Goal: Task Accomplishment & Management: Manage account settings

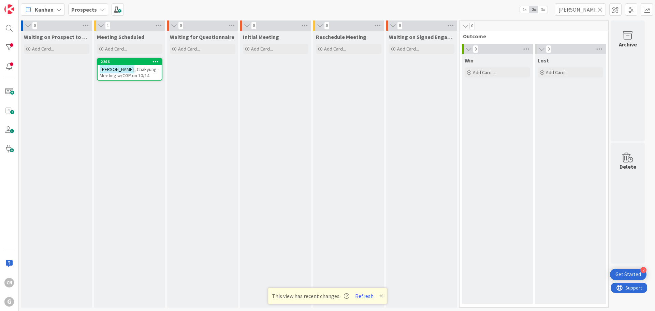
click at [142, 74] on div "[PERSON_NAME] , Chakyung - Meeting w/CGP on 10/14" at bounding box center [130, 72] width 64 height 15
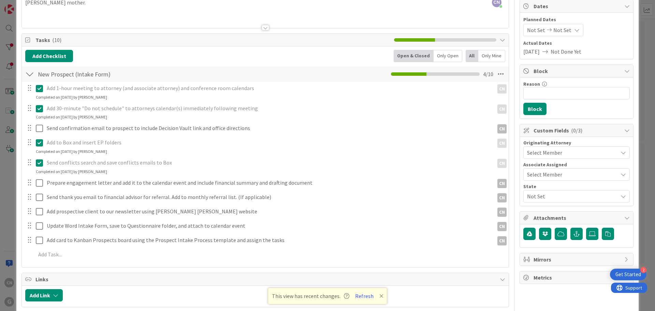
scroll to position [68, 0]
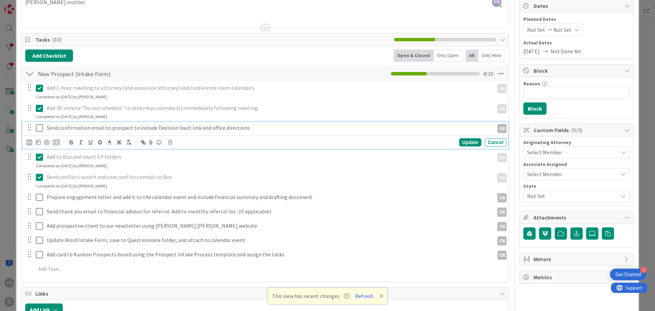
click at [243, 131] on p "Send confirmation email to prospect to include Decision Vault link and office d…" at bounding box center [269, 128] width 445 height 8
drag, startPoint x: 132, startPoint y: 128, endPoint x: 155, endPoint y: 128, distance: 22.9
click at [155, 128] on p "Send confirmation email to prospect to include Decision Vault link and office d…" at bounding box center [269, 128] width 445 height 8
click at [185, 129] on p "Send confirmation email to prospect w/o Decision Vault link and office directio…" at bounding box center [269, 128] width 445 height 8
click at [186, 128] on p "Send confirmation email to prospect w/o Decision Vault link and office directio…" at bounding box center [269, 128] width 445 height 8
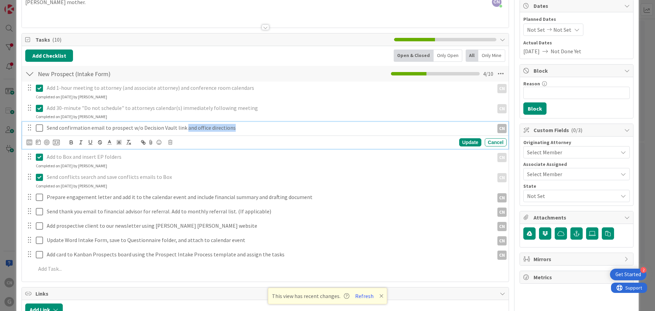
drag, startPoint x: 185, startPoint y: 128, endPoint x: 226, endPoint y: 129, distance: 40.3
click at [226, 129] on p "Send confirmation email to prospect w/o Decision Vault link and office directio…" at bounding box center [269, 128] width 445 height 8
copy p "and office directions"
click at [130, 129] on p "Send confirmation email to prospect w/o Decision Vault link" at bounding box center [269, 128] width 445 height 8
click at [41, 129] on icon at bounding box center [39, 128] width 7 height 8
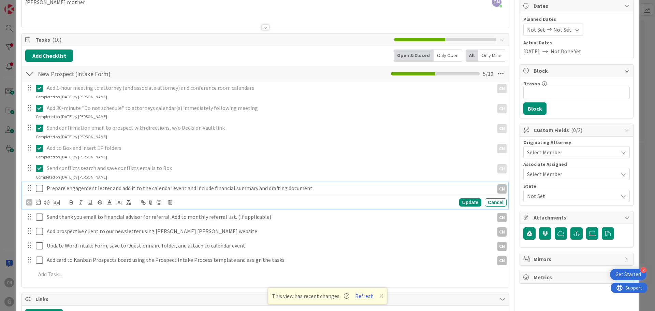
click at [317, 190] on p "Prepare engagement letter and add it to the calendar event and include financia…" at bounding box center [269, 188] width 445 height 8
click at [169, 203] on icon at bounding box center [170, 202] width 4 height 5
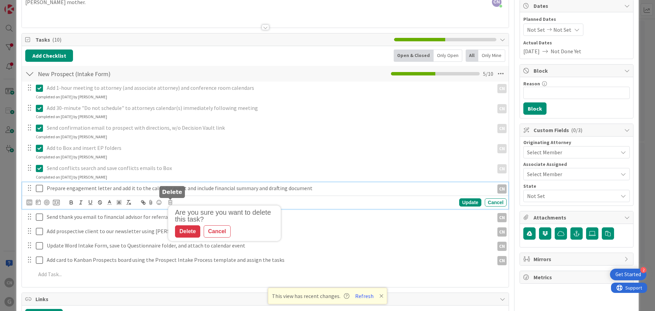
click at [221, 230] on div "Cancel" at bounding box center [217, 231] width 27 height 12
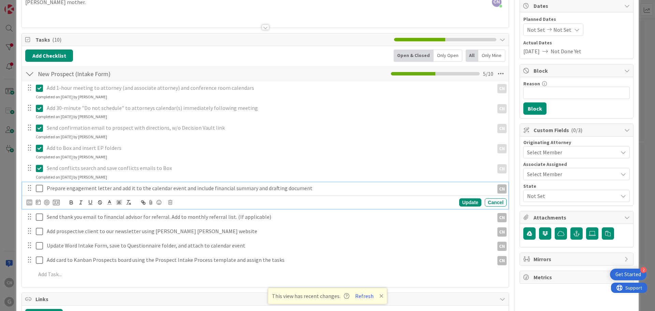
click at [74, 191] on p "Prepare engagement letter and add it to the calendar event and include financia…" at bounding box center [269, 188] width 445 height 8
drag, startPoint x: 47, startPoint y: 189, endPoint x: 65, endPoint y: 189, distance: 17.1
click at [65, 189] on p "Prepare engagement letter and add it to the calendar event and include financia…" at bounding box center [269, 188] width 445 height 8
click at [356, 223] on div "Send thank you email to financial advisor for referral. Add to monthly referral…" at bounding box center [265, 217] width 486 height 12
click at [310, 188] on p "Prepare engagement letter and add it to the calendar event and include financia…" at bounding box center [269, 188] width 445 height 8
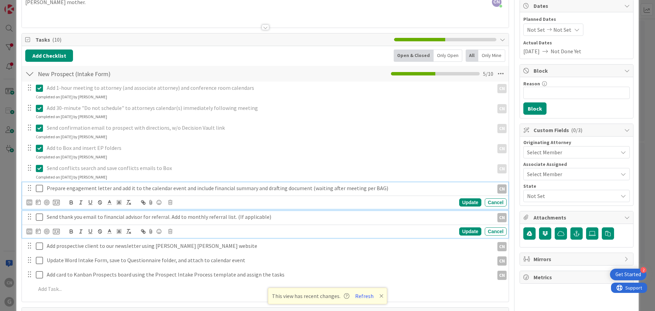
click at [298, 219] on p "Send thank you email to financial advisor for referral. Add to monthly referral…" at bounding box center [269, 217] width 445 height 8
click at [416, 198] on div "Prepare engagement letter and add it to the calendar event and include financia…" at bounding box center [265, 195] width 486 height 27
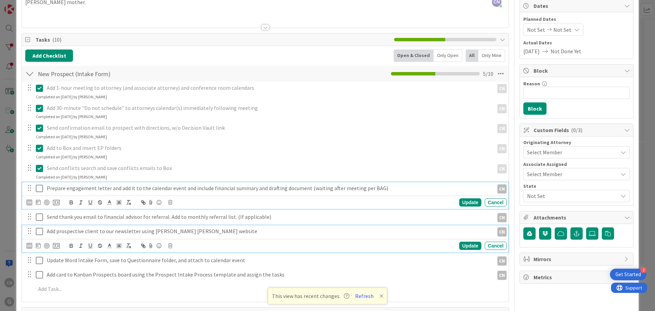
click at [230, 233] on p "Add prospective client to our newsletter using Galbraith Weatherbie website" at bounding box center [269, 231] width 445 height 8
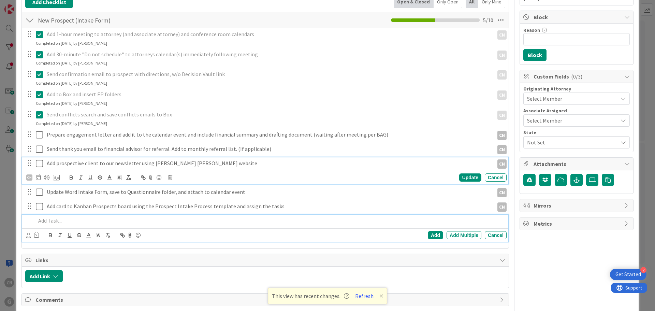
click at [379, 222] on p at bounding box center [270, 221] width 468 height 8
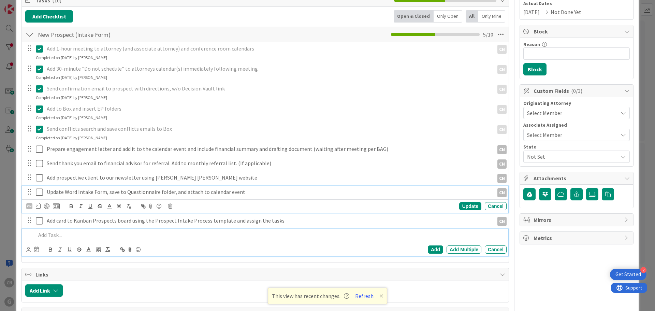
scroll to position [122, 0]
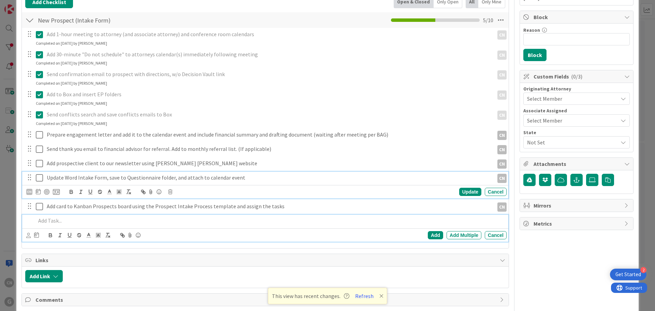
click at [248, 193] on div "Update Word Intake Form, save to Questionnaire folder, and attach to calendar e…" at bounding box center [265, 185] width 486 height 27
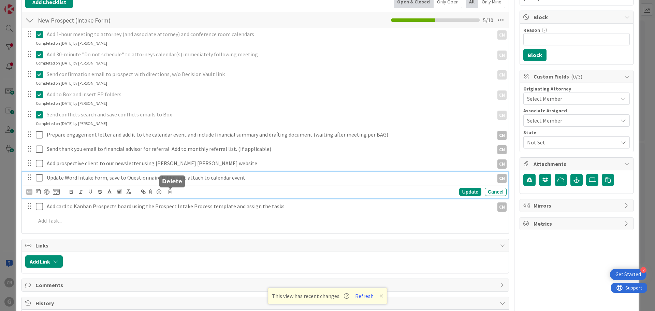
click at [170, 193] on icon at bounding box center [170, 191] width 4 height 5
click at [185, 223] on div "Delete" at bounding box center [187, 221] width 25 height 12
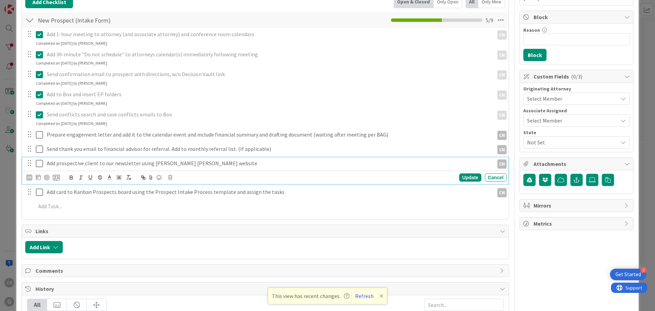
click at [224, 166] on p "Add prospective client to our newsletter using Galbraith Weatherbie website" at bounding box center [269, 163] width 445 height 8
click at [170, 177] on icon at bounding box center [170, 177] width 4 height 5
click at [186, 208] on div "Delete" at bounding box center [187, 206] width 25 height 12
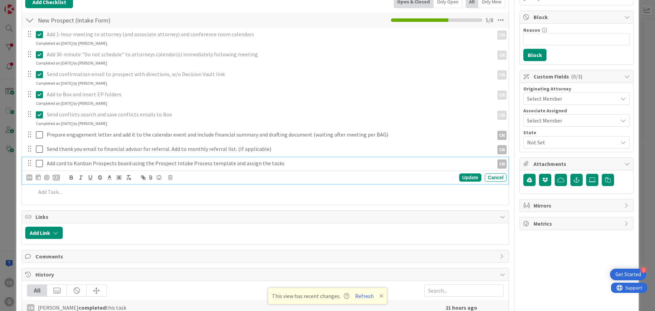
click at [298, 164] on p "Add card to Kanban Prospects board using the Prospect Intake Process template a…" at bounding box center [269, 163] width 445 height 8
click at [39, 164] on icon at bounding box center [39, 163] width 7 height 8
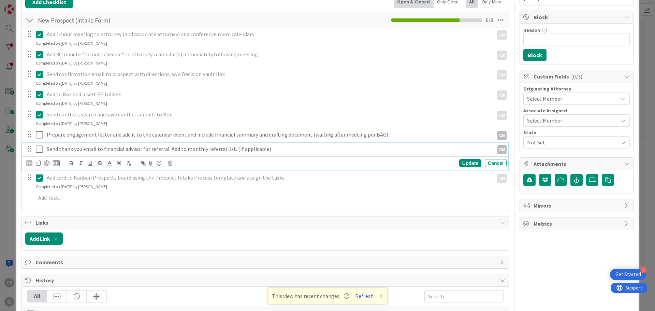
click at [272, 149] on p "Send thank you email to financial advisor for referral. Add to monthly referral…" at bounding box center [269, 149] width 445 height 8
click at [170, 164] on icon at bounding box center [170, 163] width 4 height 5
click at [187, 190] on div "Delete" at bounding box center [187, 192] width 25 height 12
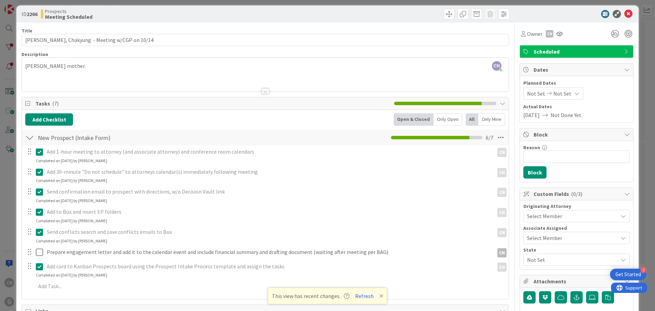
scroll to position [0, 0]
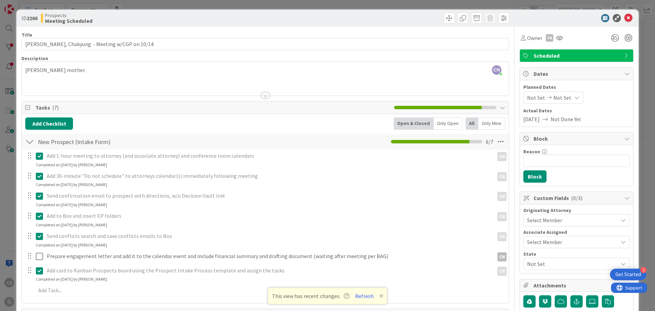
click at [76, 78] on div at bounding box center [265, 86] width 487 height 17
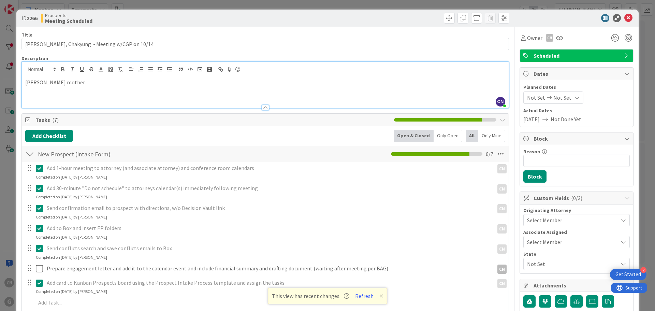
click at [91, 82] on p "Mimi Groom's mother." at bounding box center [265, 83] width 480 height 8
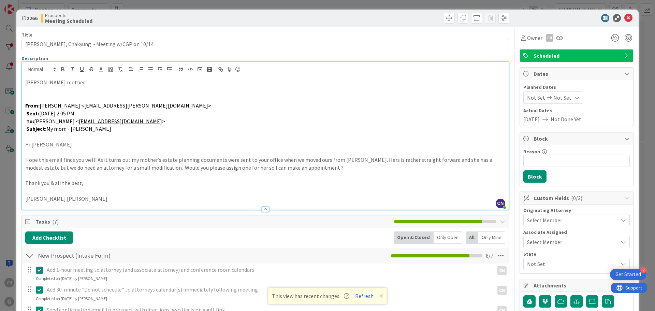
click at [44, 96] on p at bounding box center [265, 98] width 480 height 8
click at [33, 86] on p at bounding box center [265, 90] width 480 height 8
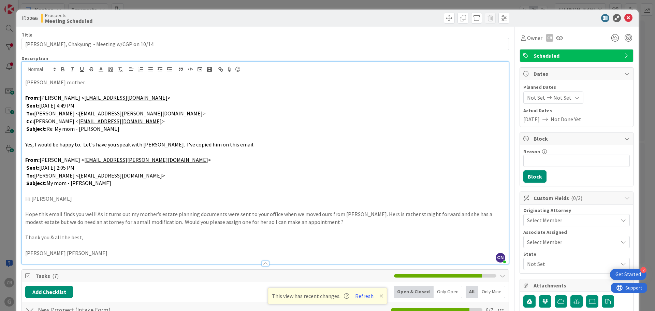
click at [50, 154] on p at bounding box center [265, 152] width 480 height 8
click at [282, 146] on p "Yes, I would be happy to. Let's have you speak with Chris Gero Prado. I've copi…" at bounding box center [265, 145] width 480 height 8
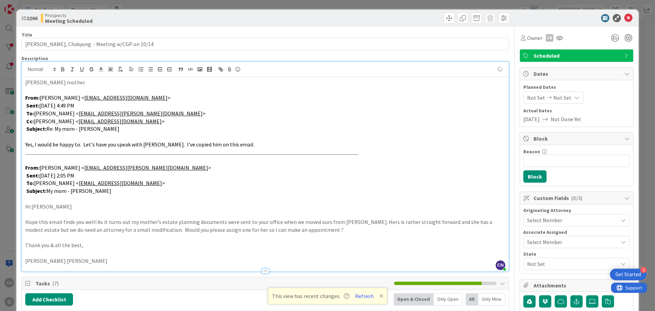
click at [28, 89] on p at bounding box center [265, 90] width 480 height 8
click at [86, 85] on p "Mimi Groom's mother." at bounding box center [265, 83] width 480 height 8
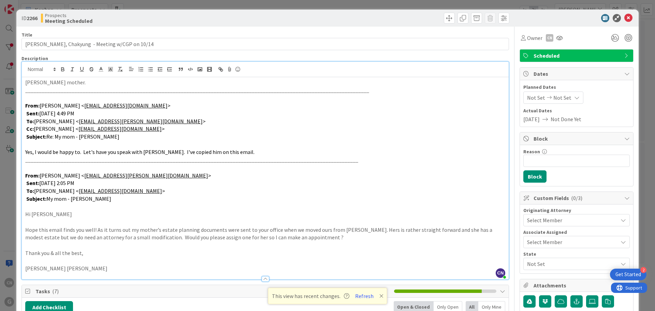
click at [93, 82] on p "Mimi Groom's mother." at bounding box center [265, 83] width 480 height 8
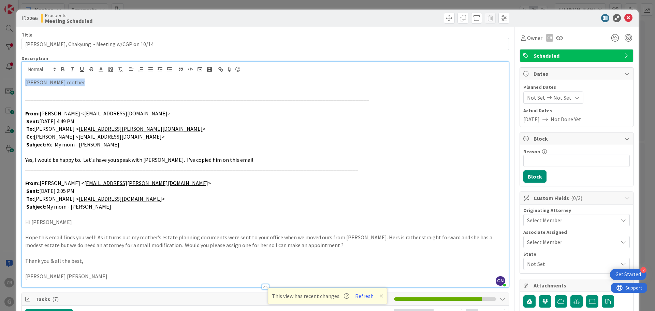
drag, startPoint x: 82, startPoint y: 85, endPoint x: 17, endPoint y: 83, distance: 65.2
click at [625, 17] on icon at bounding box center [629, 18] width 8 height 8
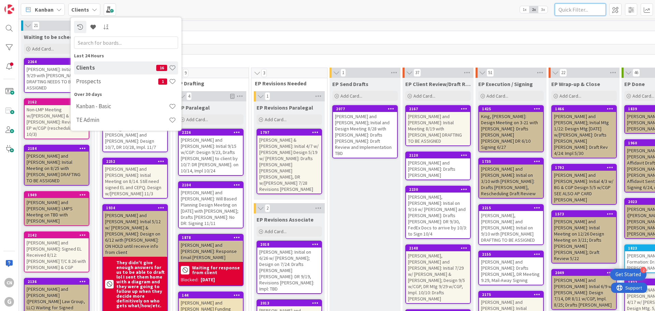
click at [579, 10] on input "text" at bounding box center [580, 9] width 51 height 12
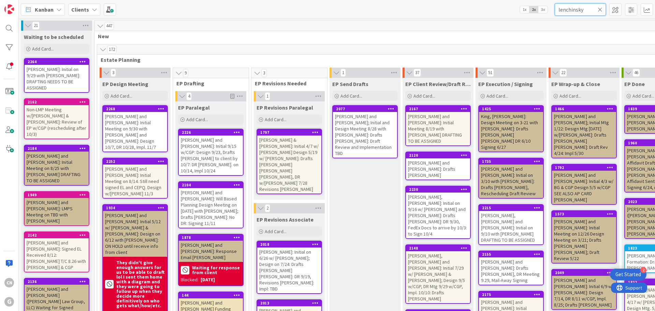
type input "lenchinsky"
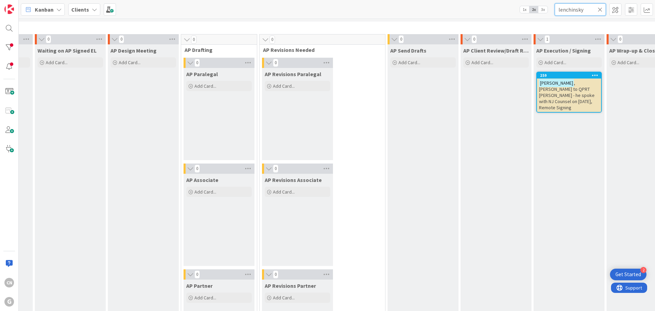
scroll to position [511, 185]
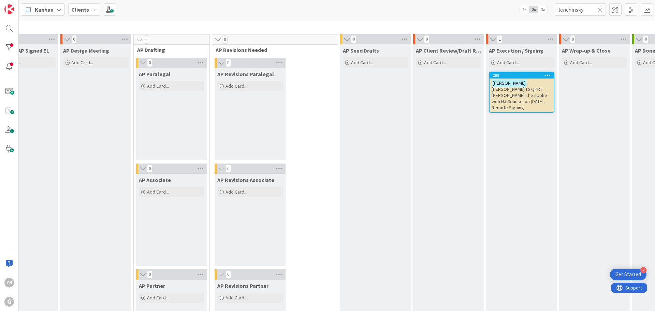
click at [492, 89] on span ", [PERSON_NAME] to QPRT [PERSON_NAME] - he spoke with NJ Counsel on [DATE], Rem…" at bounding box center [520, 95] width 56 height 31
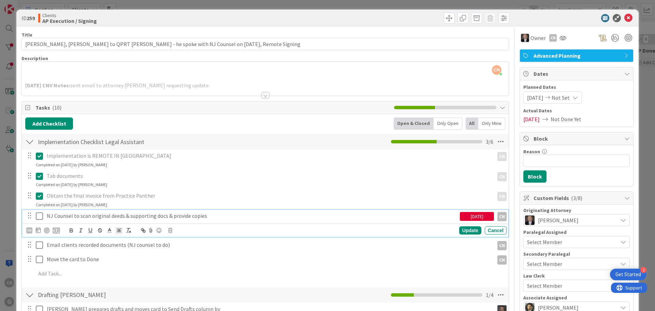
click at [67, 217] on p "NJ Counsel to scan original deeds & supporting docs & provide copies" at bounding box center [252, 216] width 411 height 8
click at [38, 231] on icon at bounding box center [38, 229] width 5 height 5
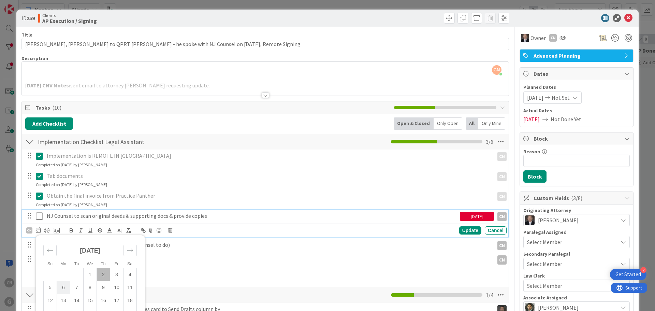
click at [63, 286] on td "6" at bounding box center [63, 287] width 13 height 13
type input "[DATE]"
click at [462, 232] on div "Update" at bounding box center [470, 230] width 22 height 8
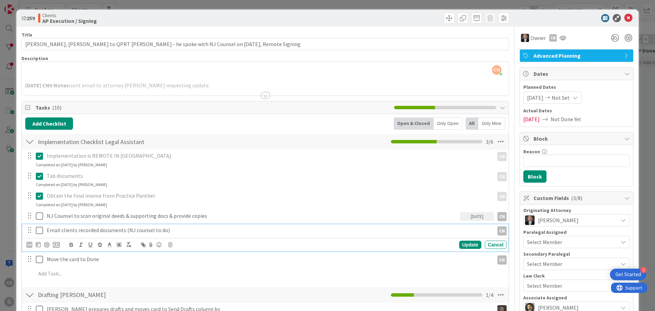
click at [171, 230] on p "Email clients recorded documents (NJ counsel to do)" at bounding box center [269, 230] width 445 height 8
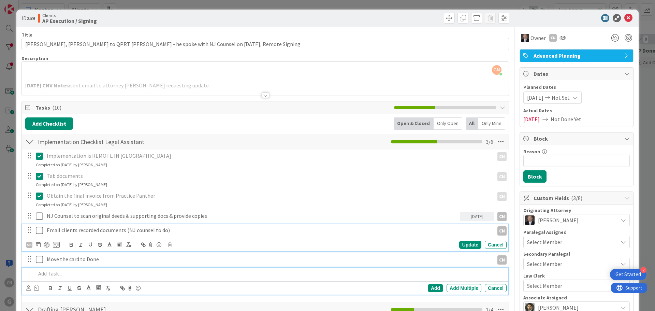
click at [339, 273] on p at bounding box center [270, 274] width 468 height 8
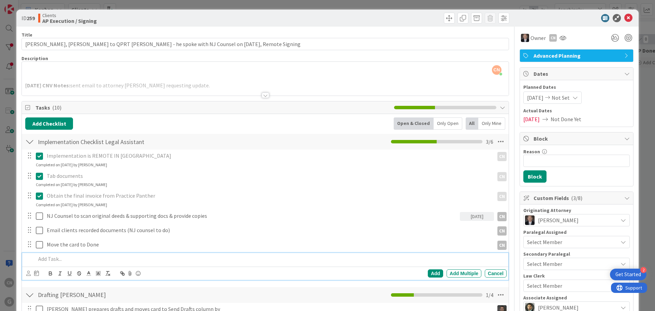
click at [262, 97] on div at bounding box center [266, 95] width 8 height 5
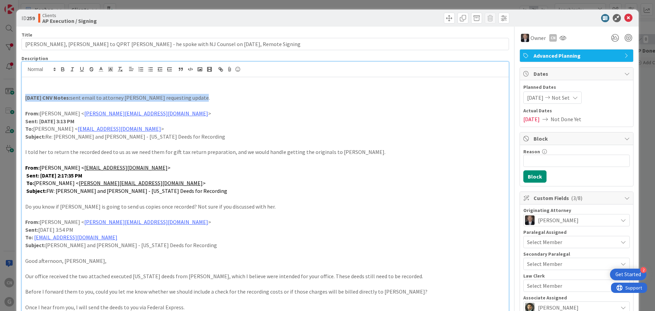
drag, startPoint x: 207, startPoint y: 99, endPoint x: 25, endPoint y: 95, distance: 182.3
copy p "[DATE] CNV Notes: sent email to attorney [PERSON_NAME] requesting update."
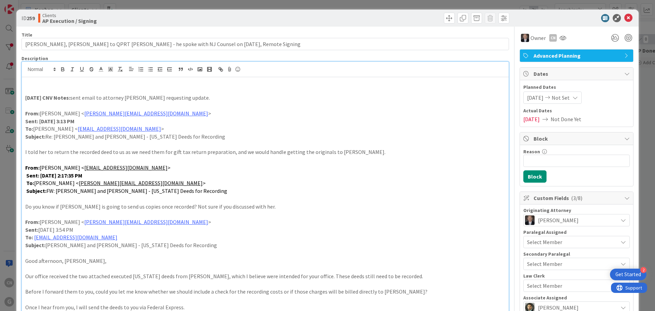
click at [26, 94] on p at bounding box center [265, 90] width 480 height 8
drag, startPoint x: 35, startPoint y: 91, endPoint x: 31, endPoint y: 90, distance: 4.6
click at [31, 90] on strong "[DATE] CNV Notes:" at bounding box center [47, 90] width 45 height 7
click at [208, 90] on p "[DATE] CNV Notes: sent email to attorney [PERSON_NAME] requesting update." at bounding box center [265, 90] width 480 height 8
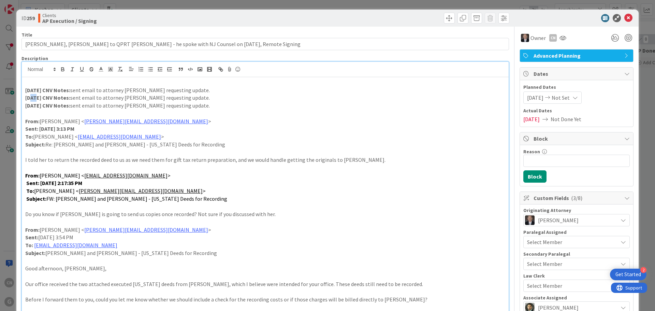
drag, startPoint x: 35, startPoint y: 98, endPoint x: 30, endPoint y: 98, distance: 5.1
click at [30, 98] on strong "[DATE] CNV Notes:" at bounding box center [47, 97] width 45 height 7
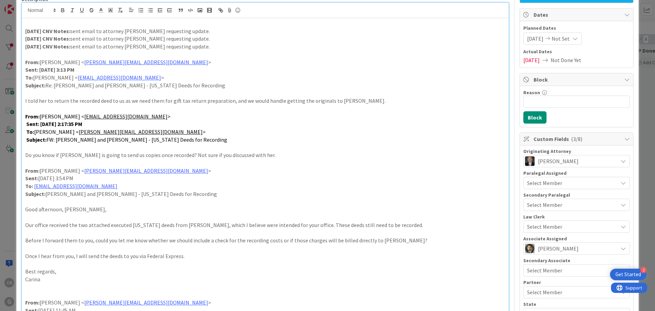
scroll to position [68, 0]
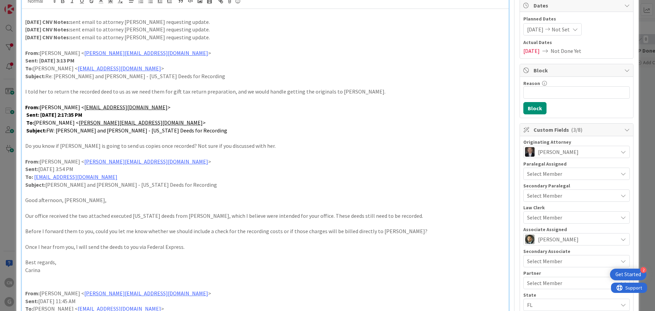
click at [41, 154] on p at bounding box center [265, 154] width 480 height 8
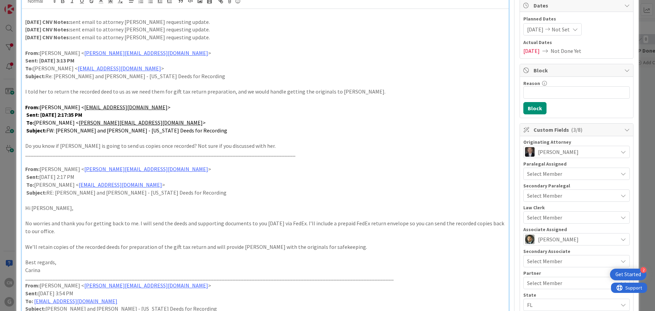
click at [33, 97] on p at bounding box center [265, 100] width 480 height 8
click at [356, 93] on p "I told her to return the recorded deed to us as we need them for gift tax retur…" at bounding box center [265, 92] width 480 height 8
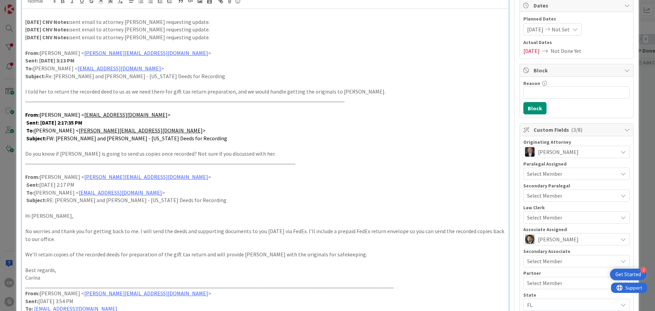
click at [299, 163] on p "_______________________________________________________________________________…" at bounding box center [265, 162] width 480 height 8
click at [348, 100] on p "_______________________________________________________________________________…" at bounding box center [265, 100] width 480 height 8
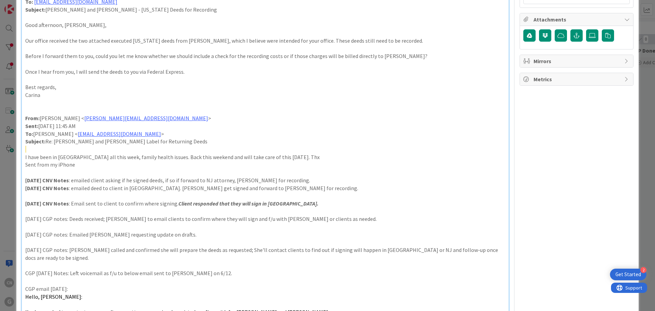
scroll to position [375, 0]
click at [33, 102] on p at bounding box center [265, 103] width 480 height 8
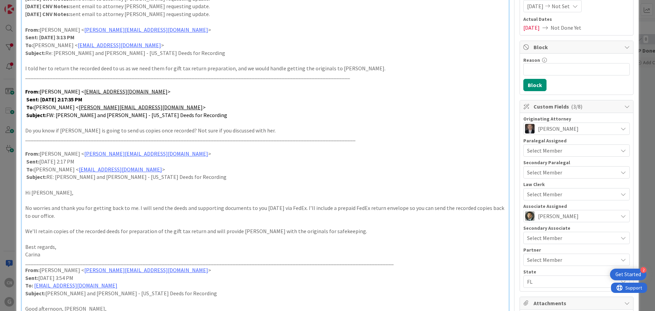
scroll to position [0, 0]
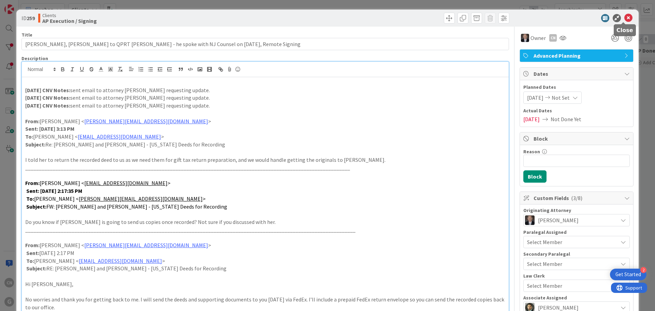
click at [625, 18] on icon at bounding box center [629, 18] width 8 height 8
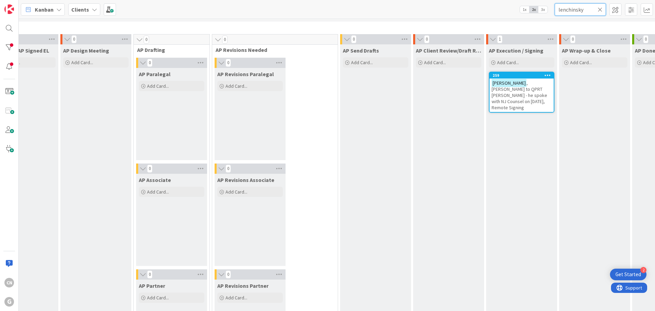
drag, startPoint x: 587, startPoint y: 11, endPoint x: 496, endPoint y: 22, distance: 91.0
click at [496, 22] on div "Kanban Clients 1x 2x 3x lenchinsky 0 Waiting to be scheduled Add Card... 1 New …" at bounding box center [337, 155] width 637 height 311
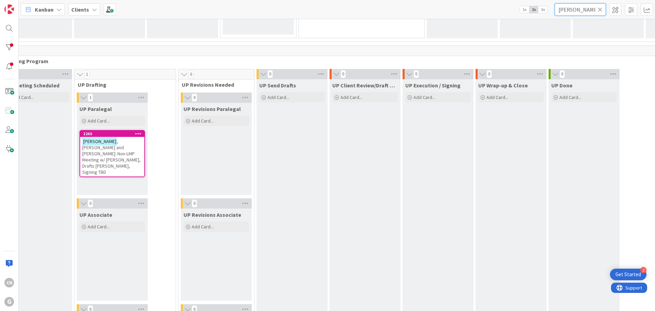
scroll to position [954, 74]
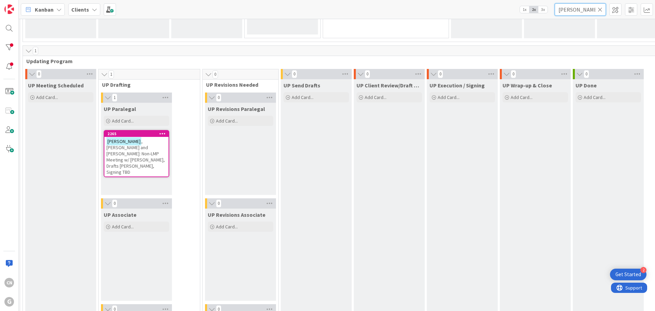
type input "[PERSON_NAME]"
click at [127, 151] on span ", [PERSON_NAME] and [PERSON_NAME]: Non-LMP Meeting w/ [PERSON_NAME], Drafts [PE…" at bounding box center [135, 156] width 58 height 37
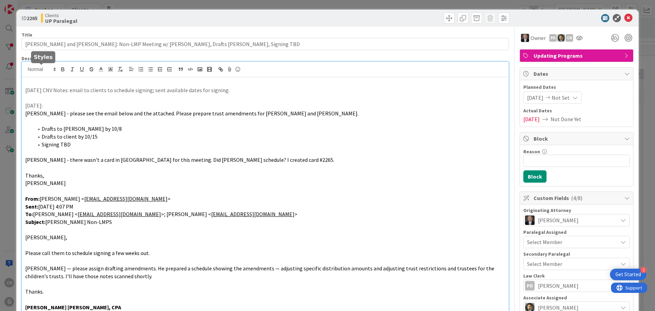
click at [39, 70] on div "[DATE] CNV Notes: email to clients to schedule signing; sent available dates fo…" at bounding box center [265, 190] width 487 height 256
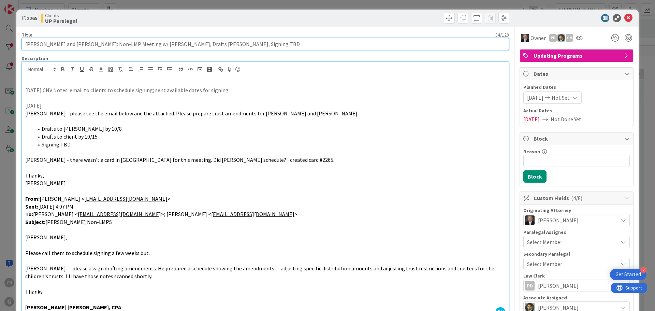
drag, startPoint x: 220, startPoint y: 46, endPoint x: 212, endPoint y: 45, distance: 7.5
click at [212, 45] on input "[PERSON_NAME] and [PERSON_NAME]: Non-LMP Meeting w/ [PERSON_NAME], Drafts [PERS…" at bounding box center [266, 44] width 488 height 12
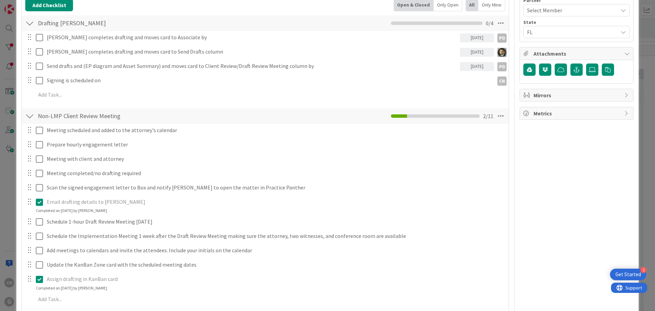
scroll to position [341, 0]
type input "[PERSON_NAME] and [PERSON_NAME]: Non-LMP Meeting w/ [PERSON_NAME], Drafts [PERS…"
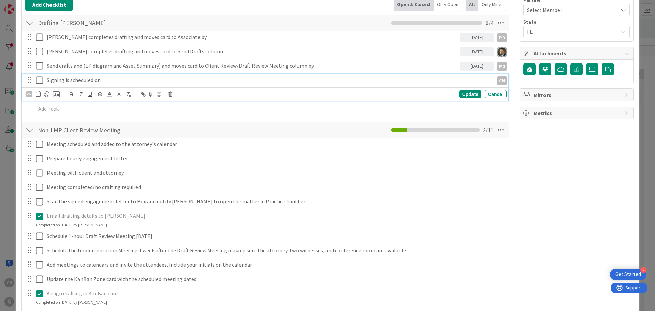
click at [126, 80] on p "Signing is scheduled on" at bounding box center [269, 80] width 445 height 8
click at [38, 94] on icon at bounding box center [38, 93] width 5 height 5
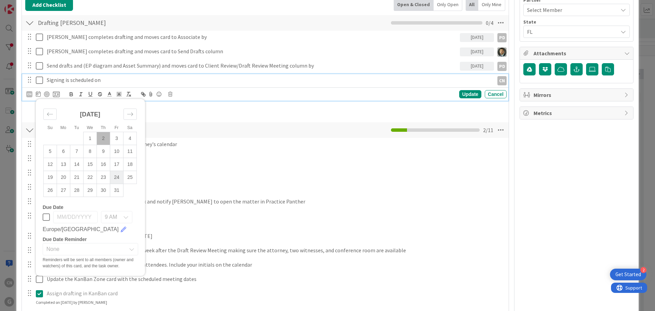
click at [116, 178] on td "24" at bounding box center [116, 177] width 13 height 13
type input "[DATE]"
click at [460, 98] on div "Update" at bounding box center [470, 94] width 22 height 8
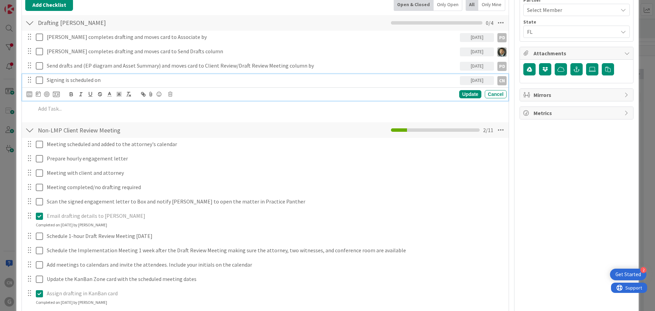
click at [40, 81] on icon at bounding box center [39, 80] width 7 height 8
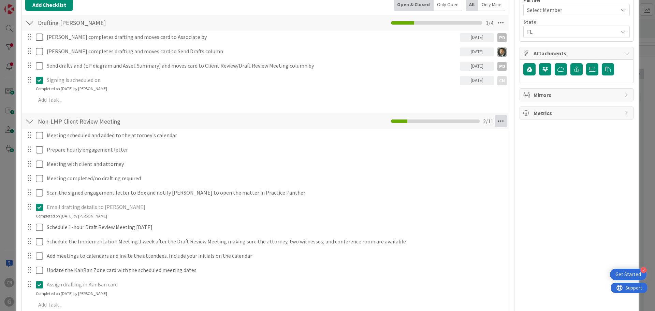
click at [496, 121] on icon at bounding box center [501, 121] width 12 height 12
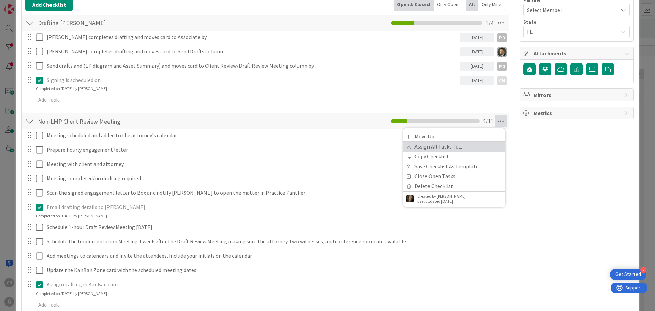
click at [434, 148] on link "Assign All Tasks To..." at bounding box center [454, 147] width 102 height 10
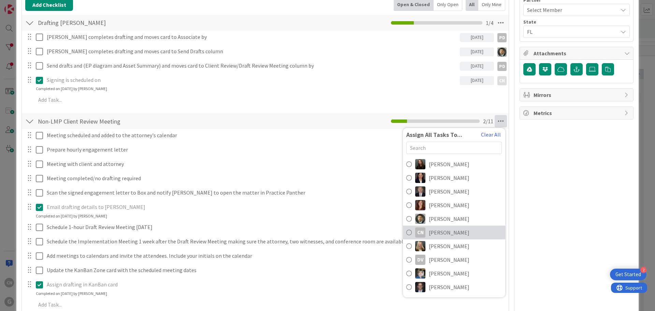
click at [429, 235] on span "[PERSON_NAME]" at bounding box center [449, 232] width 41 height 8
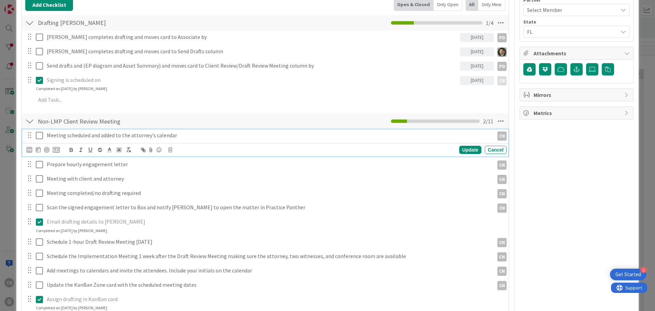
click at [38, 137] on icon at bounding box center [39, 135] width 7 height 8
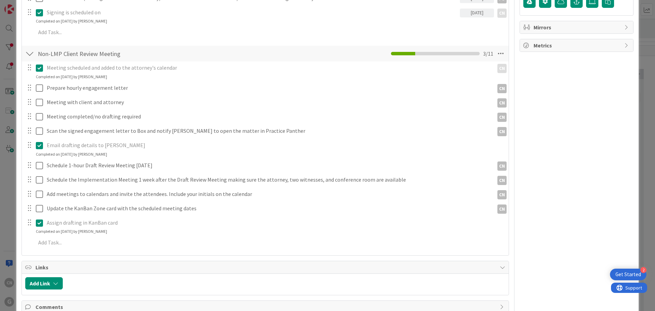
scroll to position [409, 0]
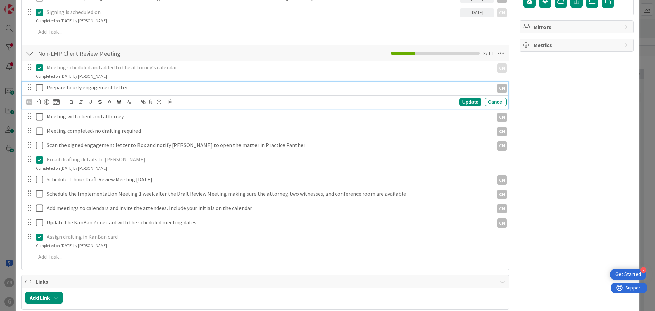
click at [132, 87] on p "Prepare hourly engagement letter" at bounding box center [269, 88] width 445 height 8
click at [39, 88] on icon at bounding box center [39, 88] width 7 height 8
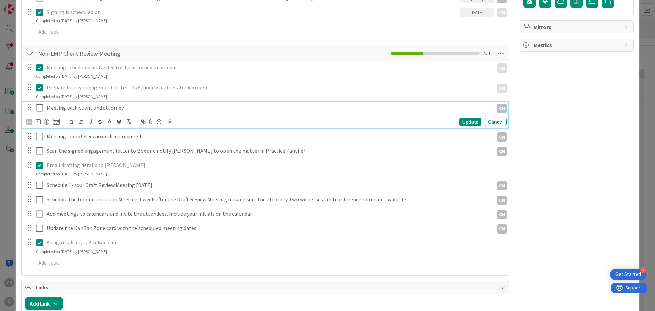
click at [119, 109] on p "Meeting with client and attorney" at bounding box center [269, 108] width 445 height 8
click at [29, 121] on div "CN" at bounding box center [29, 122] width 6 height 6
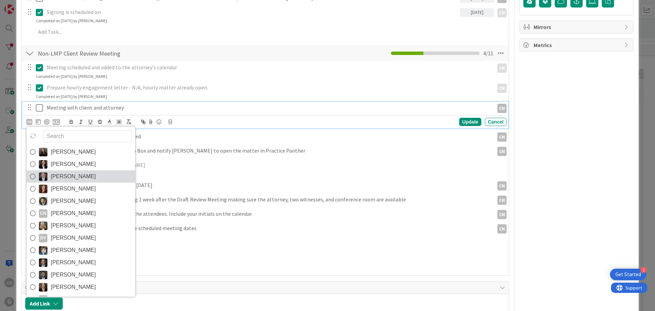
click at [79, 176] on span "[PERSON_NAME]" at bounding box center [73, 176] width 45 height 10
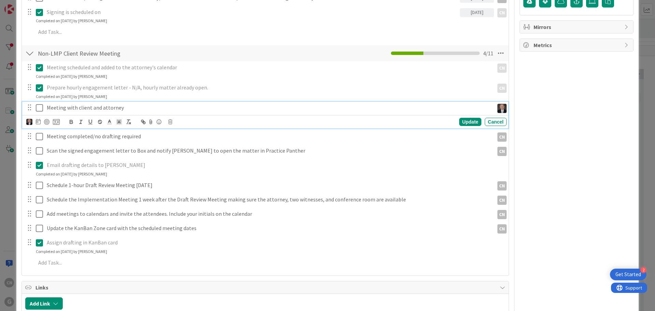
click at [130, 107] on p "Meeting with client and attorney" at bounding box center [269, 108] width 445 height 8
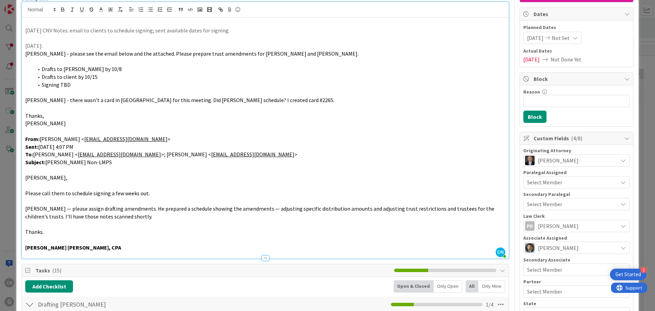
scroll to position [0, 0]
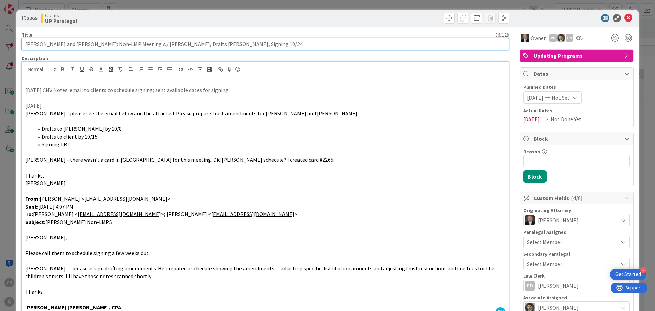
click at [140, 45] on input "[PERSON_NAME] and [PERSON_NAME]: Non-LMP Meeting w/ [PERSON_NAME], Drafts [PERS…" at bounding box center [266, 44] width 488 height 12
click at [133, 45] on input "[PERSON_NAME] and [PERSON_NAME]: Non-LMP Meeting w/ [PERSON_NAME], Drafts [PERS…" at bounding box center [266, 44] width 488 height 12
click at [152, 45] on input "[PERSON_NAME] and [PERSON_NAME]: Non-LMP Meeting 9/30 w/ [PERSON_NAME], Drafts …" at bounding box center [266, 44] width 488 height 12
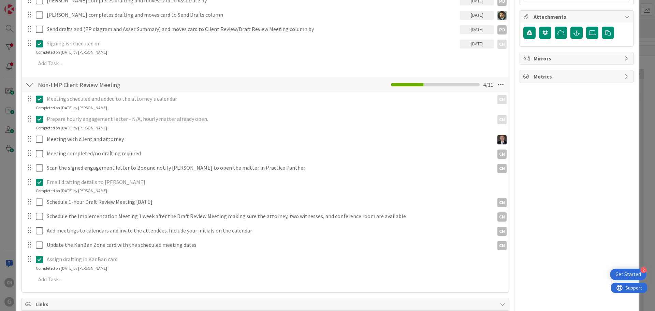
scroll to position [378, 0]
type input "[PERSON_NAME] and [PERSON_NAME]: Non-LMP Meeting 9/30 w/[PERSON_NAME], Drafts […"
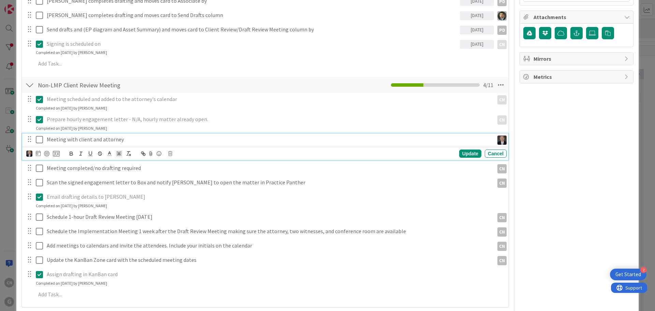
click at [128, 140] on p "Meeting with client and attorney" at bounding box center [269, 140] width 445 height 8
click at [465, 154] on div "Update" at bounding box center [470, 154] width 22 height 8
click at [98, 155] on p "Meeting completed/no drafting required" at bounding box center [269, 154] width 445 height 8
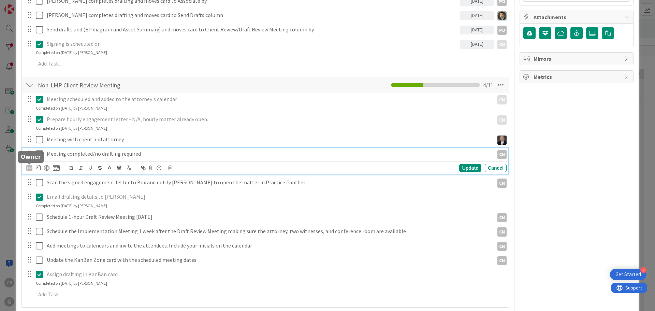
click at [29, 168] on div "CN" at bounding box center [29, 168] width 6 height 6
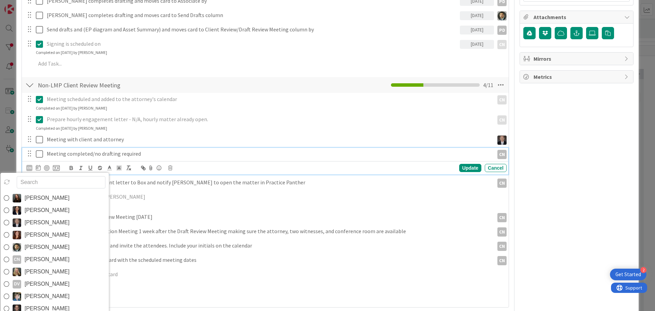
click at [43, 220] on span "[PERSON_NAME]" at bounding box center [47, 222] width 45 height 10
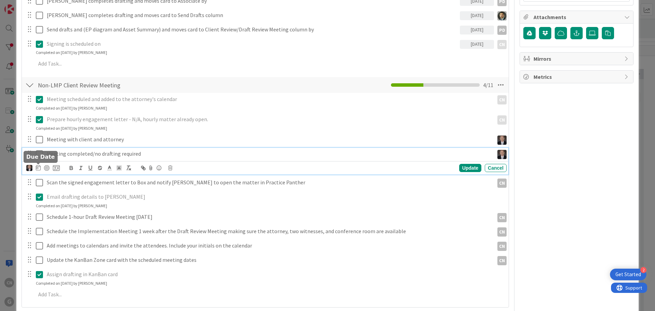
click at [36, 168] on icon at bounding box center [38, 167] width 5 height 5
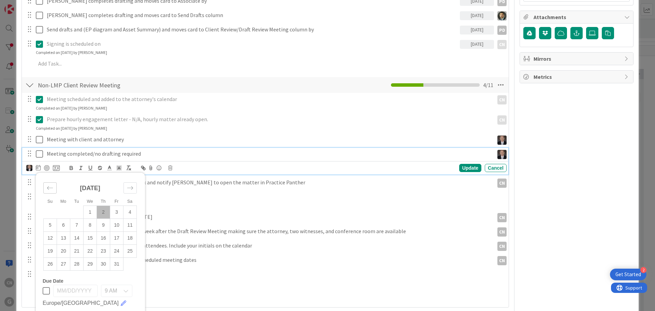
drag, startPoint x: 51, startPoint y: 188, endPoint x: 102, endPoint y: 261, distance: 89.4
click at [51, 188] on icon "Move backward to switch to the previous month." at bounding box center [50, 188] width 6 height 6
click at [77, 264] on td "30" at bounding box center [76, 264] width 13 height 13
type input "[DATE]"
click at [77, 264] on td "30" at bounding box center [76, 264] width 13 height 13
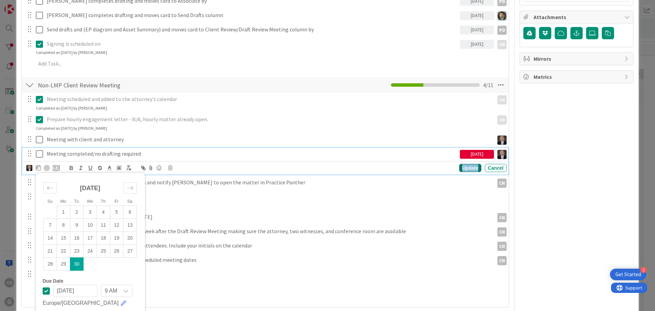
click at [463, 167] on div "Update" at bounding box center [470, 168] width 22 height 8
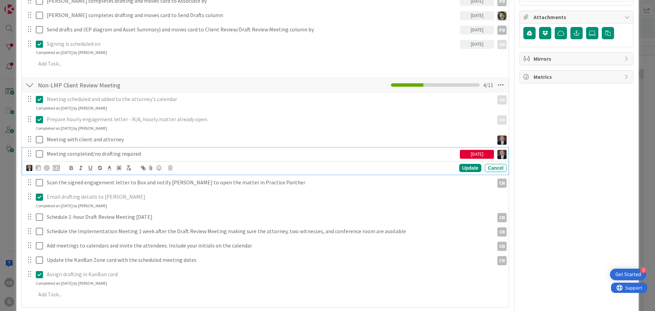
click at [39, 152] on icon at bounding box center [39, 154] width 7 height 8
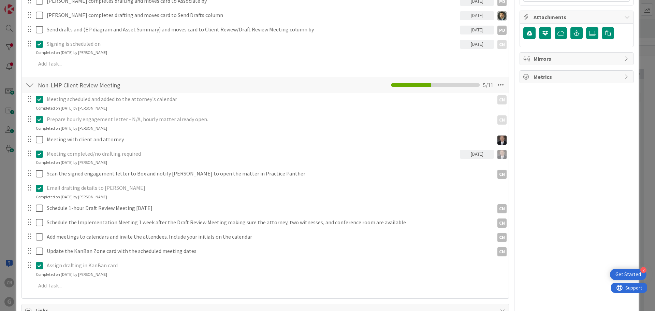
click at [41, 155] on icon at bounding box center [39, 154] width 7 height 8
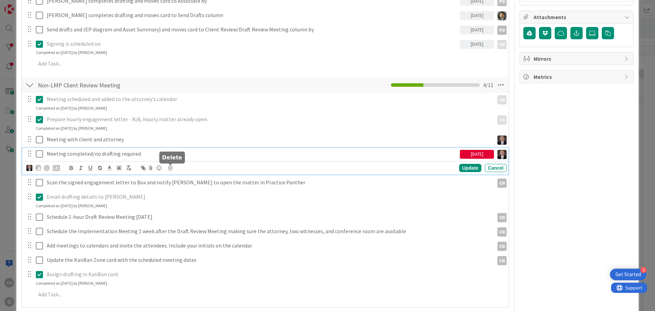
click at [170, 169] on icon at bounding box center [170, 168] width 4 height 5
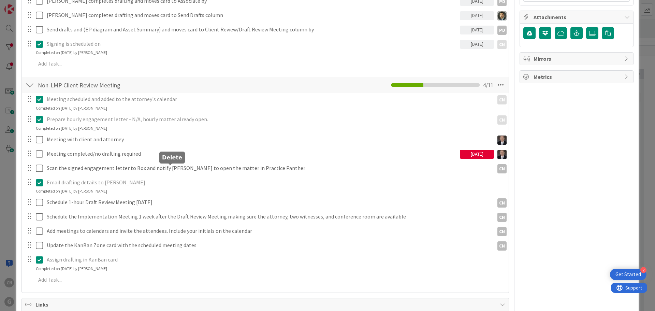
click at [187, 198] on div "Meeting scheduled and added to the attorney's calendar CN CN Update Cancel Comp…" at bounding box center [265, 191] width 480 height 196
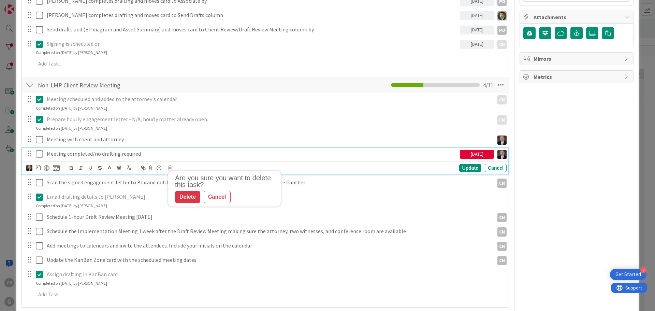
click at [145, 154] on p "Meeting completed/no drafting required" at bounding box center [252, 154] width 411 height 8
click at [42, 153] on icon at bounding box center [39, 154] width 7 height 8
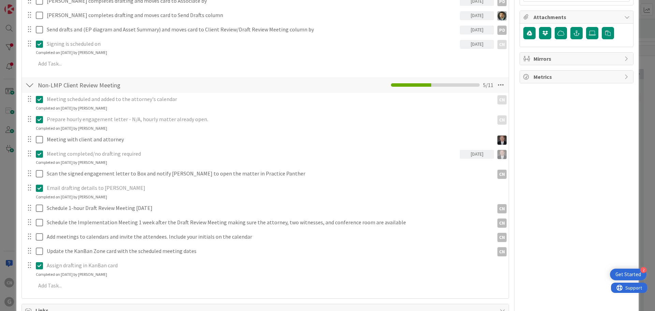
click at [143, 154] on p "Meeting completed/no drafting required" at bounding box center [252, 154] width 411 height 8
drag, startPoint x: 41, startPoint y: 157, endPoint x: 148, endPoint y: 155, distance: 107.2
click at [40, 157] on icon at bounding box center [39, 154] width 7 height 8
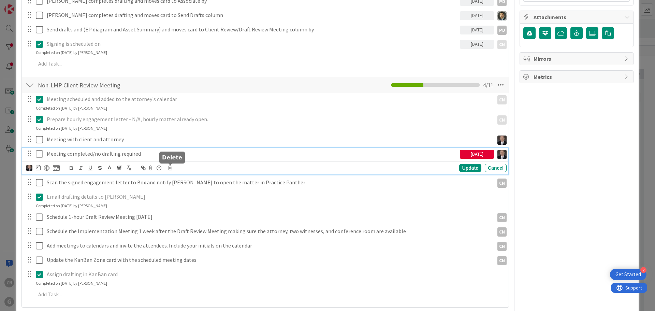
click at [170, 168] on icon at bounding box center [170, 168] width 4 height 5
click at [183, 194] on div "Delete" at bounding box center [187, 197] width 25 height 12
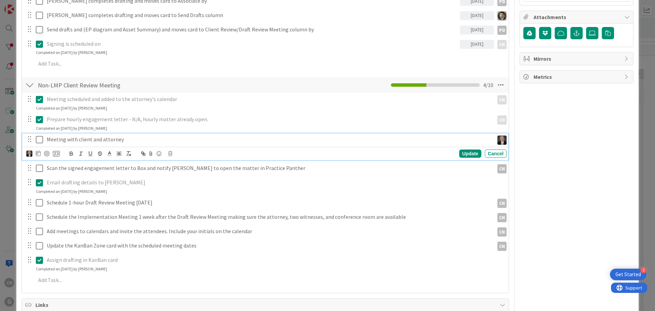
click at [122, 139] on p "Meeting with client and attorney" at bounding box center [269, 140] width 445 height 8
click at [38, 154] on icon at bounding box center [38, 153] width 5 height 5
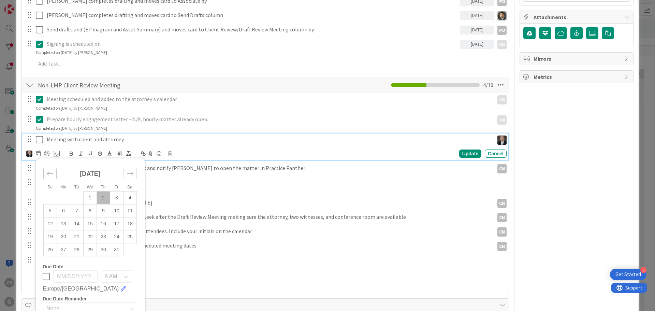
click at [47, 176] on icon "Move backward to switch to the previous month." at bounding box center [50, 173] width 6 height 6
click at [79, 251] on td "30" at bounding box center [76, 249] width 13 height 13
type input "[DATE]"
click at [79, 251] on td "30" at bounding box center [76, 249] width 13 height 13
drag, startPoint x: 459, startPoint y: 154, endPoint x: 424, endPoint y: 157, distance: 35.0
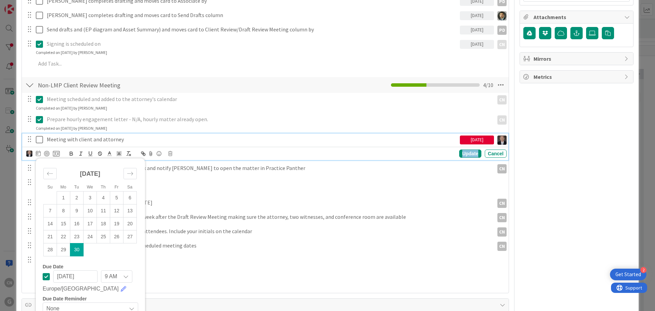
click at [459, 154] on div "Update" at bounding box center [470, 154] width 22 height 8
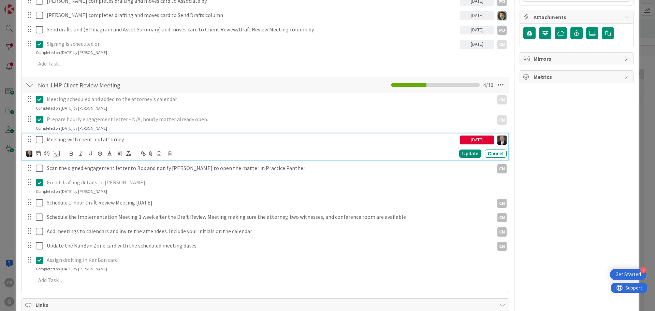
click at [39, 140] on icon at bounding box center [39, 140] width 7 height 8
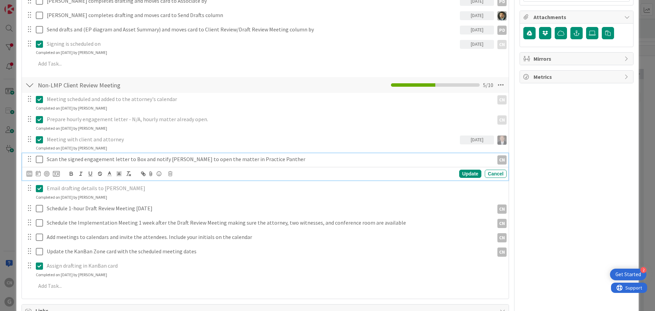
click at [274, 160] on p "Scan the signed engagement letter to Box and notify [PERSON_NAME] to open the m…" at bounding box center [269, 159] width 445 height 8
click at [169, 173] on icon at bounding box center [170, 173] width 4 height 5
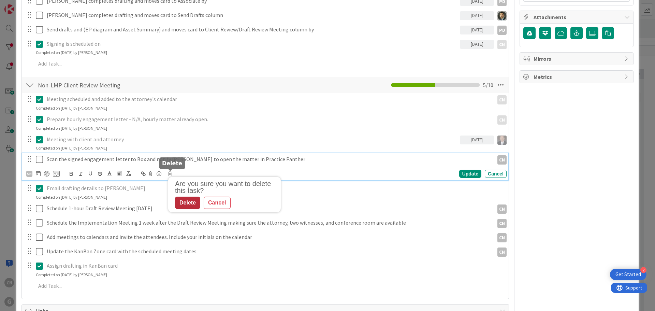
click at [188, 202] on div "Delete" at bounding box center [187, 203] width 25 height 12
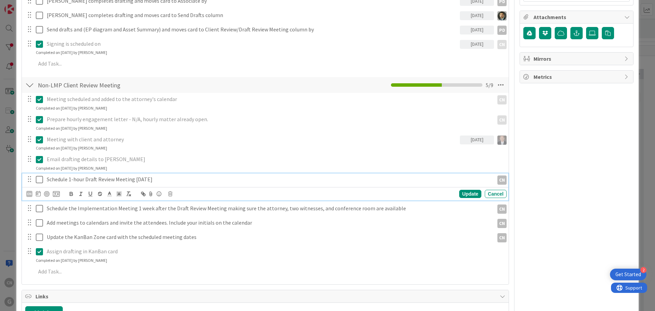
click at [168, 180] on p "Schedule 1-hour Draft Review Meeting [DATE]" at bounding box center [269, 179] width 445 height 8
click at [168, 195] on icon at bounding box center [170, 193] width 4 height 5
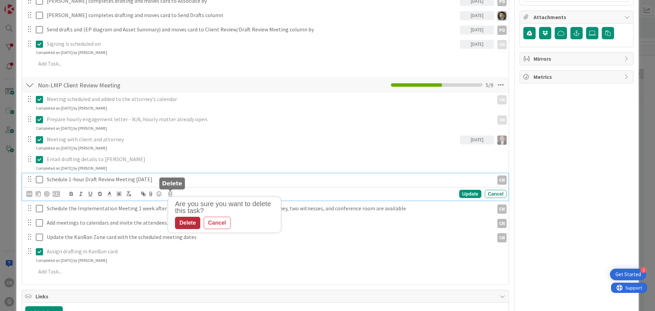
click at [185, 225] on div "Delete" at bounding box center [187, 223] width 25 height 12
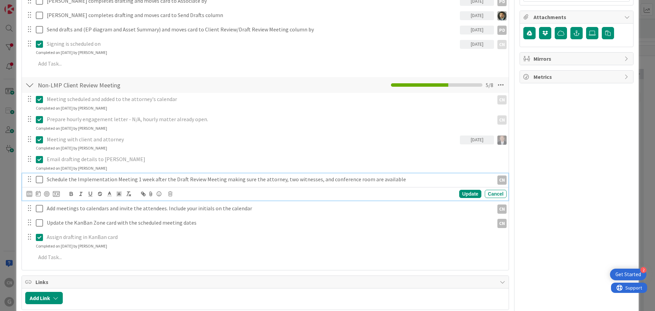
click at [39, 180] on icon at bounding box center [39, 179] width 7 height 8
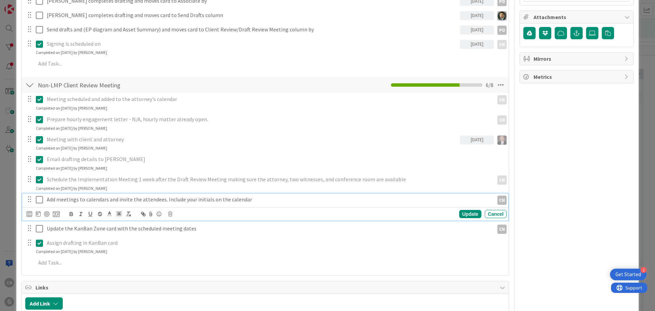
click at [37, 198] on icon at bounding box center [39, 200] width 7 height 8
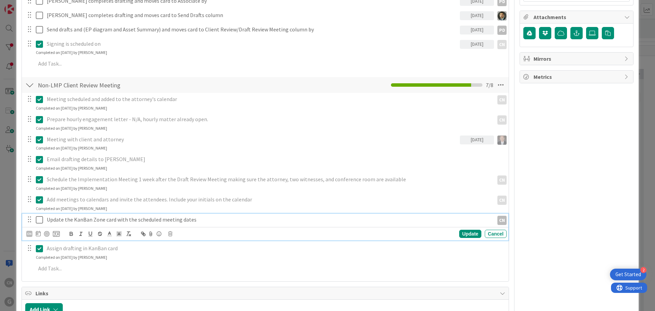
click at [39, 218] on icon at bounding box center [39, 220] width 7 height 8
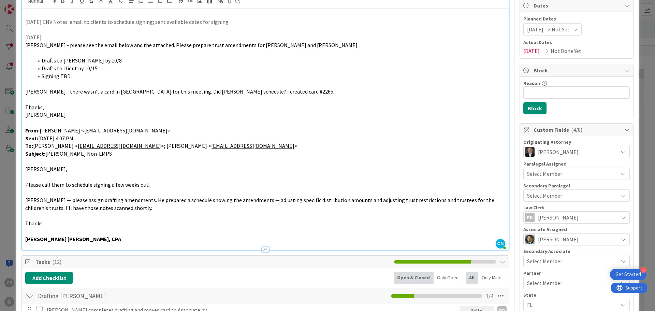
scroll to position [0, 0]
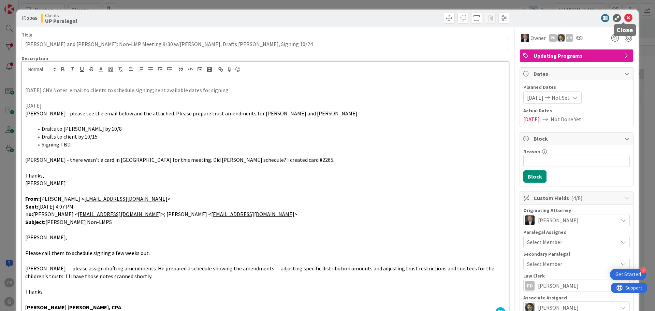
click at [625, 18] on icon at bounding box center [629, 18] width 8 height 8
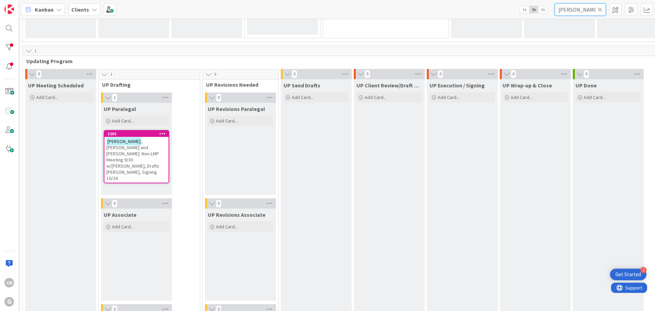
drag, startPoint x: 576, startPoint y: 9, endPoint x: 550, endPoint y: 11, distance: 25.3
click at [550, 11] on div "Kanban Clients 1x 2x 3x [PERSON_NAME]" at bounding box center [337, 9] width 637 height 19
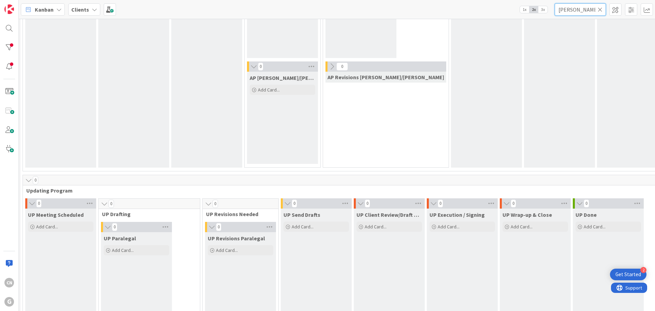
scroll to position [825, 74]
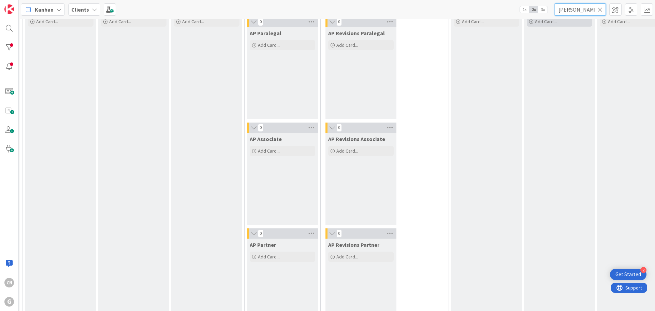
drag, startPoint x: 574, startPoint y: 12, endPoint x: 512, endPoint y: 23, distance: 62.8
click at [512, 23] on div "Kanban Clients 1x 2x 3x yoon 0 Waiting to be scheduled Add Card... 0 New 0 Esta…" at bounding box center [337, 155] width 637 height 311
type input "duerig"
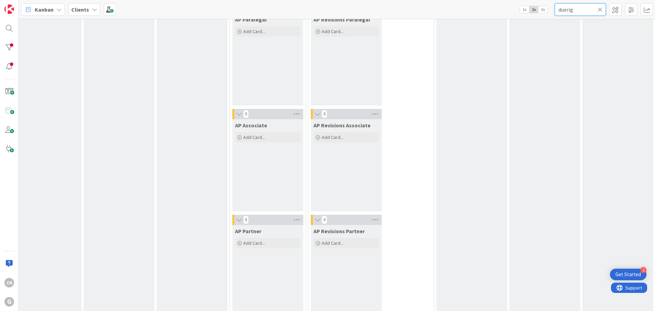
scroll to position [566, 118]
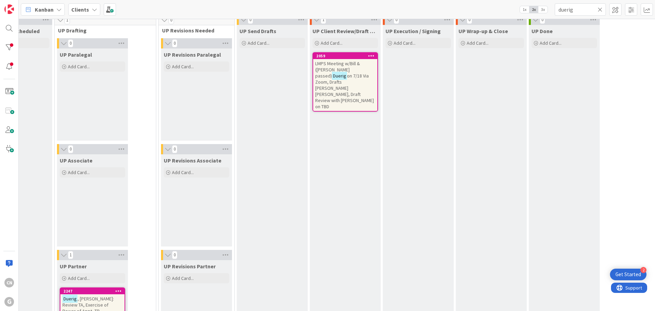
click at [315, 80] on span "on 7/18 Via Zoom, Drafts [PERSON_NAME] [PERSON_NAME], Draft Review with [PERSON…" at bounding box center [344, 91] width 59 height 37
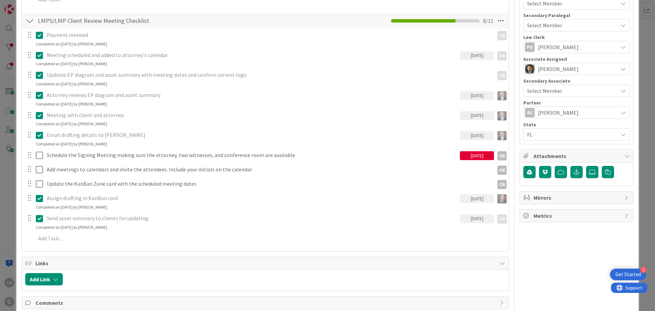
scroll to position [239, 0]
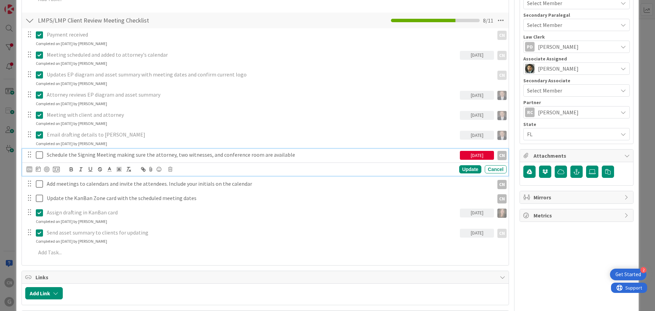
click at [257, 158] on p "Schedule the Signing Meeting making sure the attorney, two witnesses, and confe…" at bounding box center [252, 155] width 411 height 8
drag, startPoint x: 294, startPoint y: 156, endPoint x: 116, endPoint y: 160, distance: 177.9
click at [116, 160] on div "Schedule the Signing Meeting making sure the attorney, two witnesses, and confe…" at bounding box center [252, 155] width 416 height 12
click at [39, 155] on icon at bounding box center [39, 155] width 7 height 8
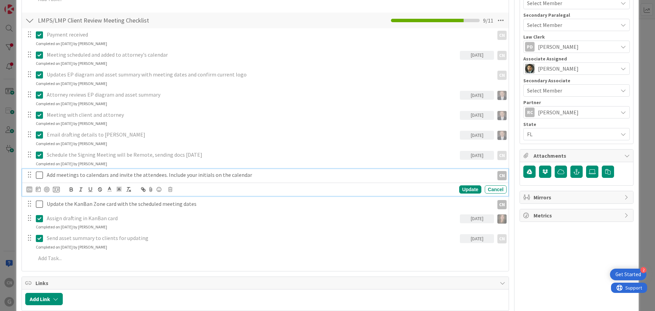
click at [256, 174] on p "Add meetings to calendars and invite the attendees. Include your initials on th…" at bounding box center [269, 175] width 445 height 8
click at [170, 191] on icon at bounding box center [170, 189] width 4 height 5
click at [190, 219] on div "Delete" at bounding box center [187, 218] width 25 height 12
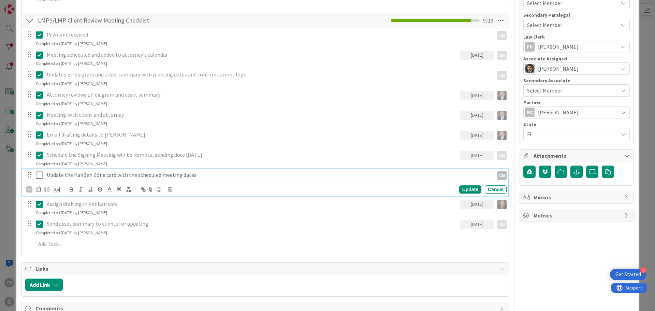
click at [40, 177] on icon at bounding box center [39, 175] width 7 height 8
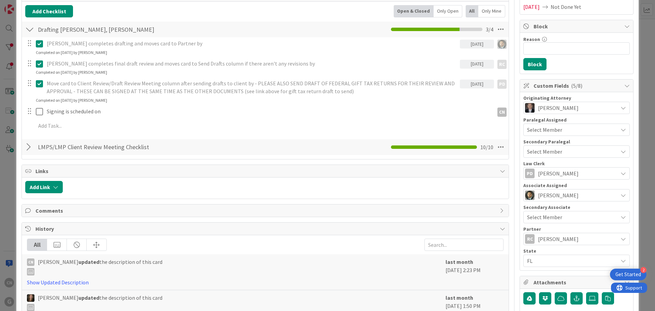
scroll to position [112, 0]
drag, startPoint x: 190, startPoint y: 177, endPoint x: 193, endPoint y: 181, distance: 4.6
click at [189, 177] on div "Links Add Link" at bounding box center [266, 182] width 488 height 34
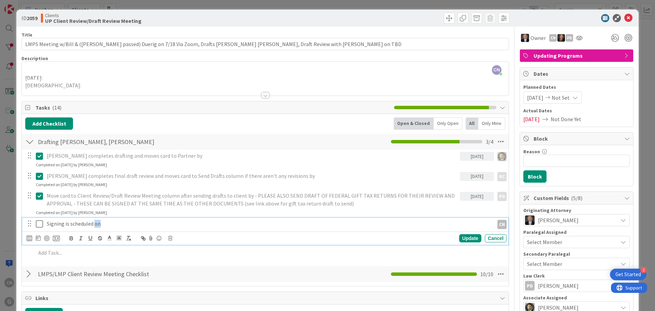
drag, startPoint x: 103, startPoint y: 225, endPoint x: 94, endPoint y: 224, distance: 9.2
click at [94, 224] on p "Signing is scheduled on" at bounding box center [269, 224] width 445 height 8
click at [390, 71] on div "CN [PERSON_NAME] just joined [DATE]: [PERSON_NAME]: Following the meeting with …" at bounding box center [265, 79] width 487 height 34
